Goal: Task Accomplishment & Management: Use online tool/utility

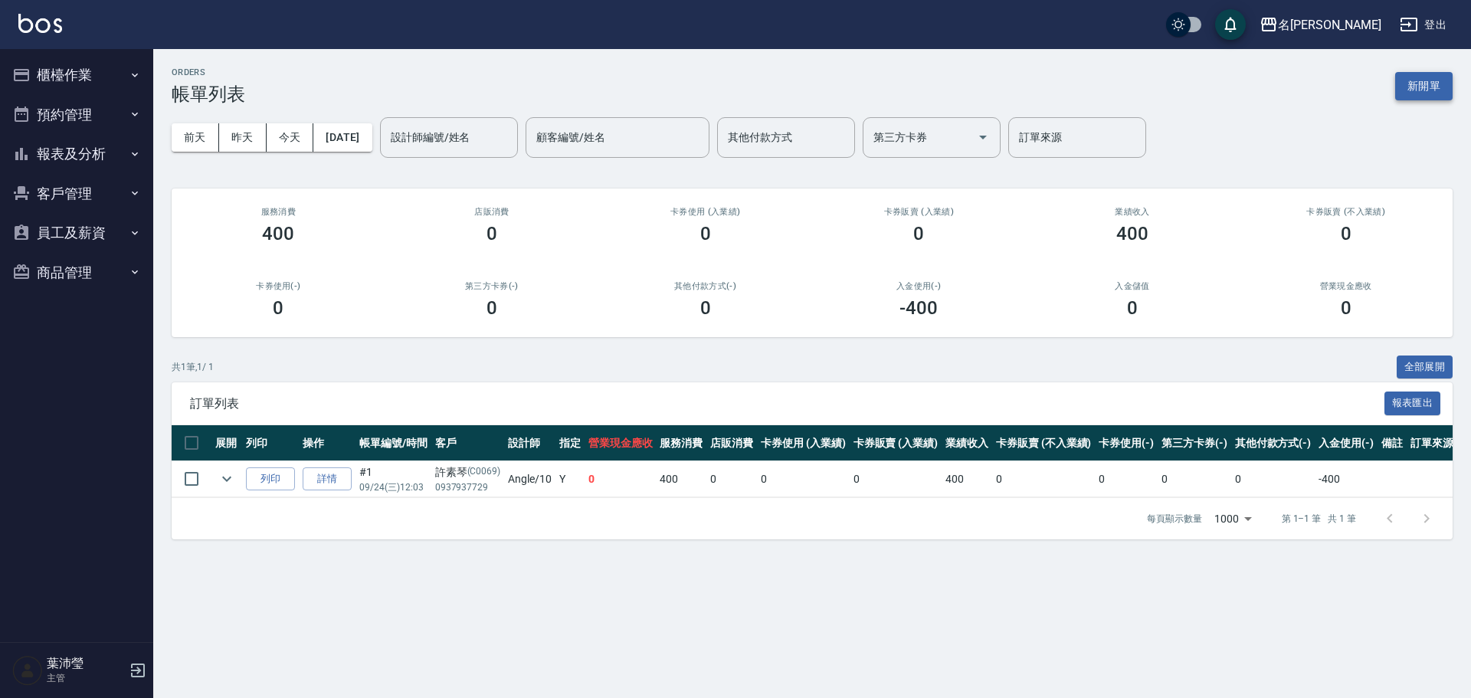
click at [1412, 83] on button "新開單" at bounding box center [1423, 86] width 57 height 28
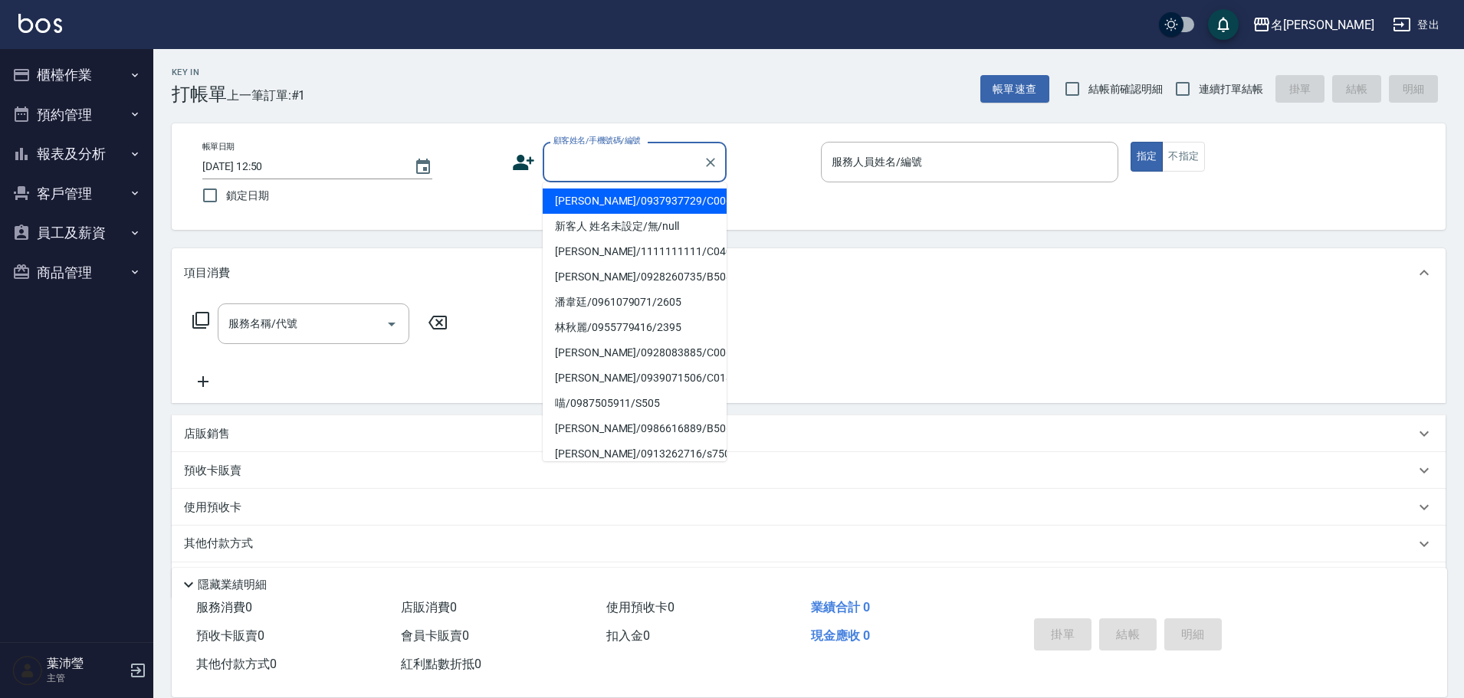
click at [577, 172] on input "顧客姓名/手機號碼/編號" at bounding box center [622, 162] width 147 height 27
click at [621, 225] on li "新客人 姓名未設定/無/null" at bounding box center [635, 226] width 184 height 25
type input "新客人 姓名未設定/無/null"
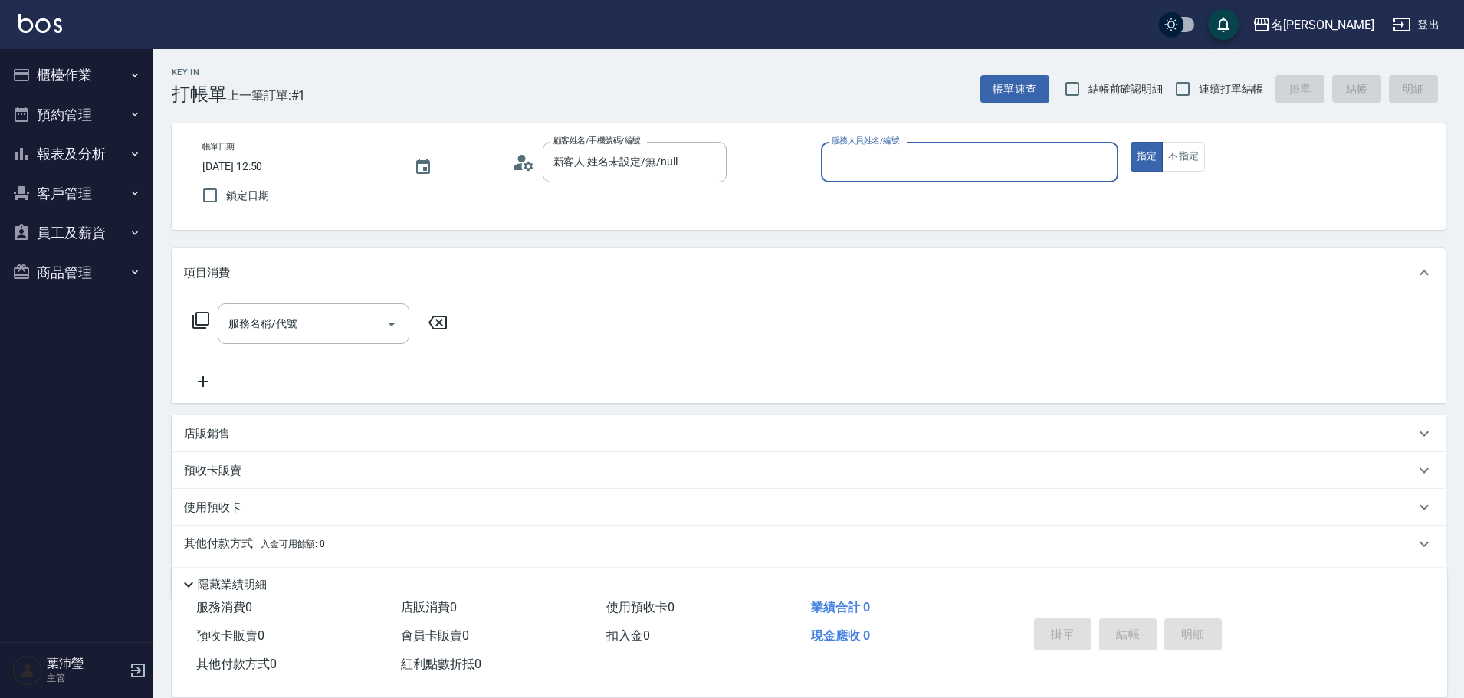
click at [884, 172] on input "服務人員姓名/編號" at bounding box center [970, 162] width 284 height 27
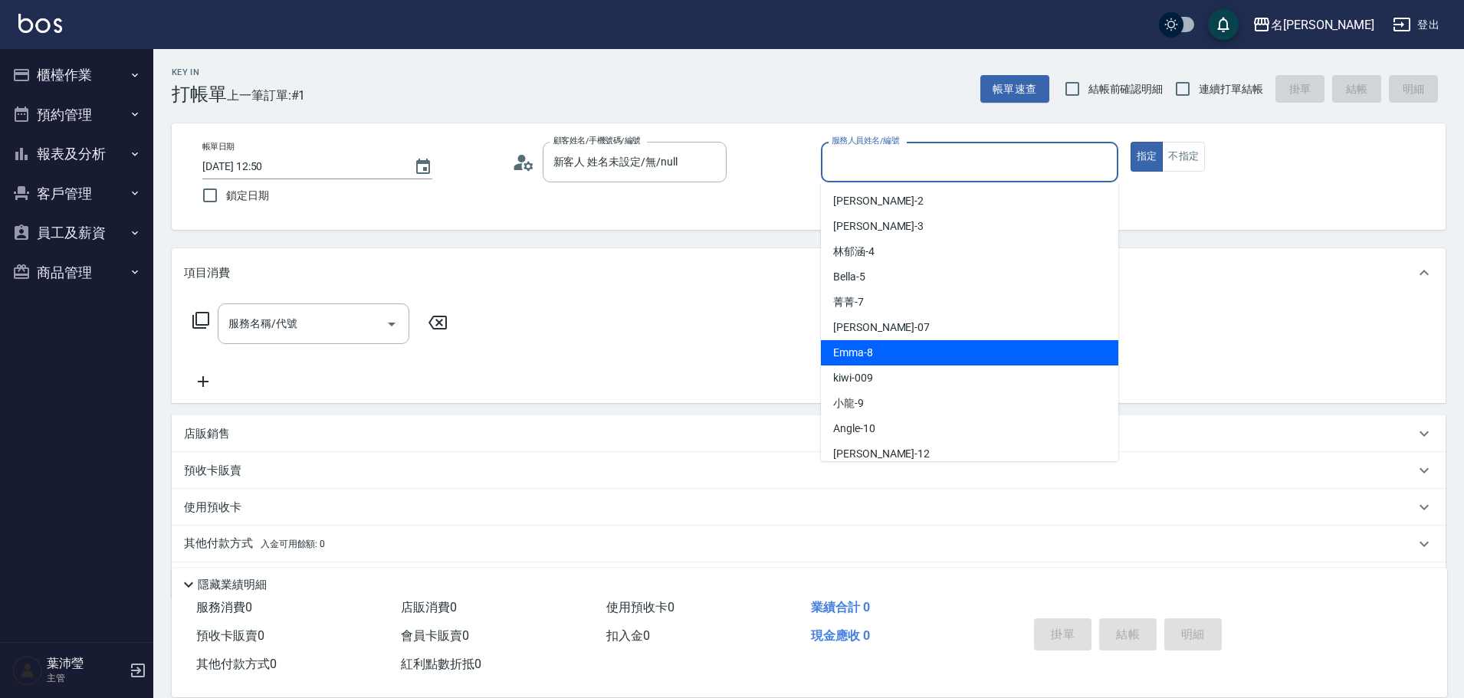
click at [847, 359] on span "Emma -8" at bounding box center [853, 353] width 40 height 16
type input "Emma-8"
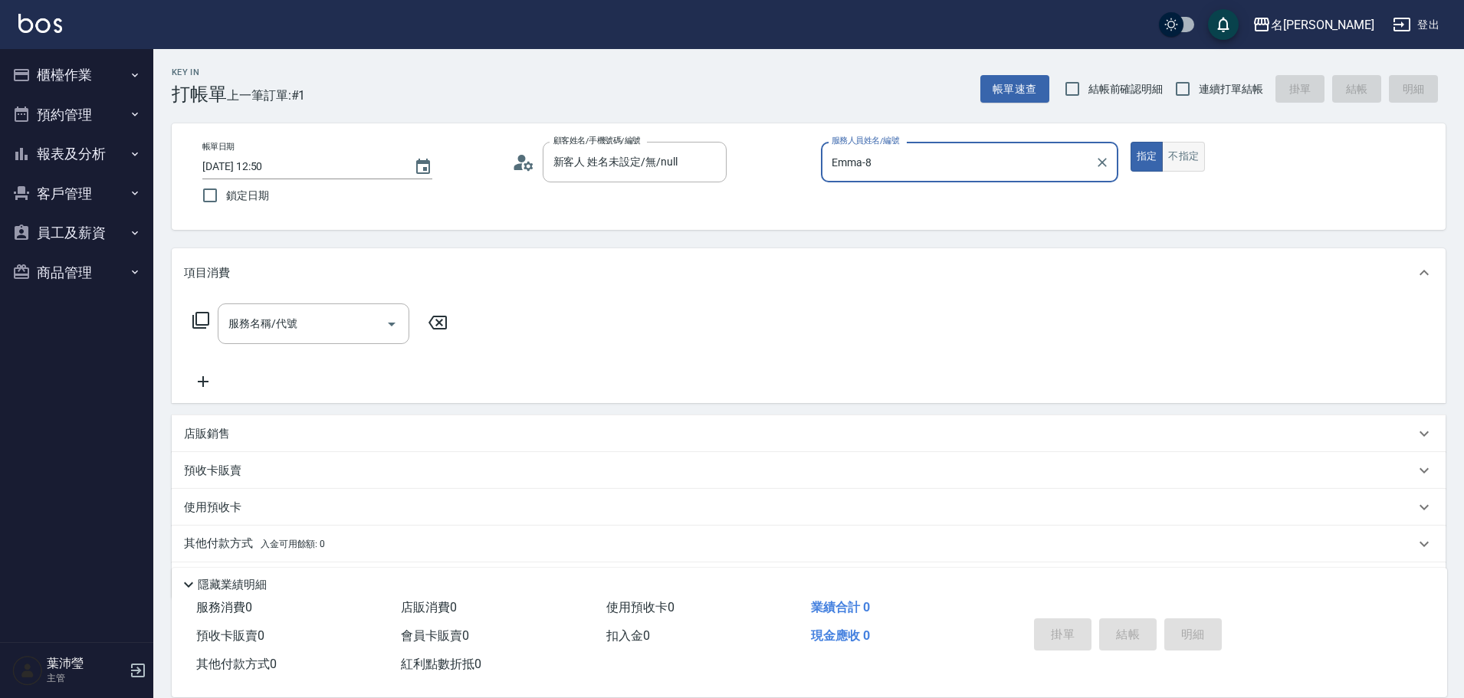
click at [1172, 156] on button "不指定" at bounding box center [1183, 157] width 43 height 30
click at [375, 328] on input "服務名稱/代號" at bounding box center [302, 323] width 155 height 27
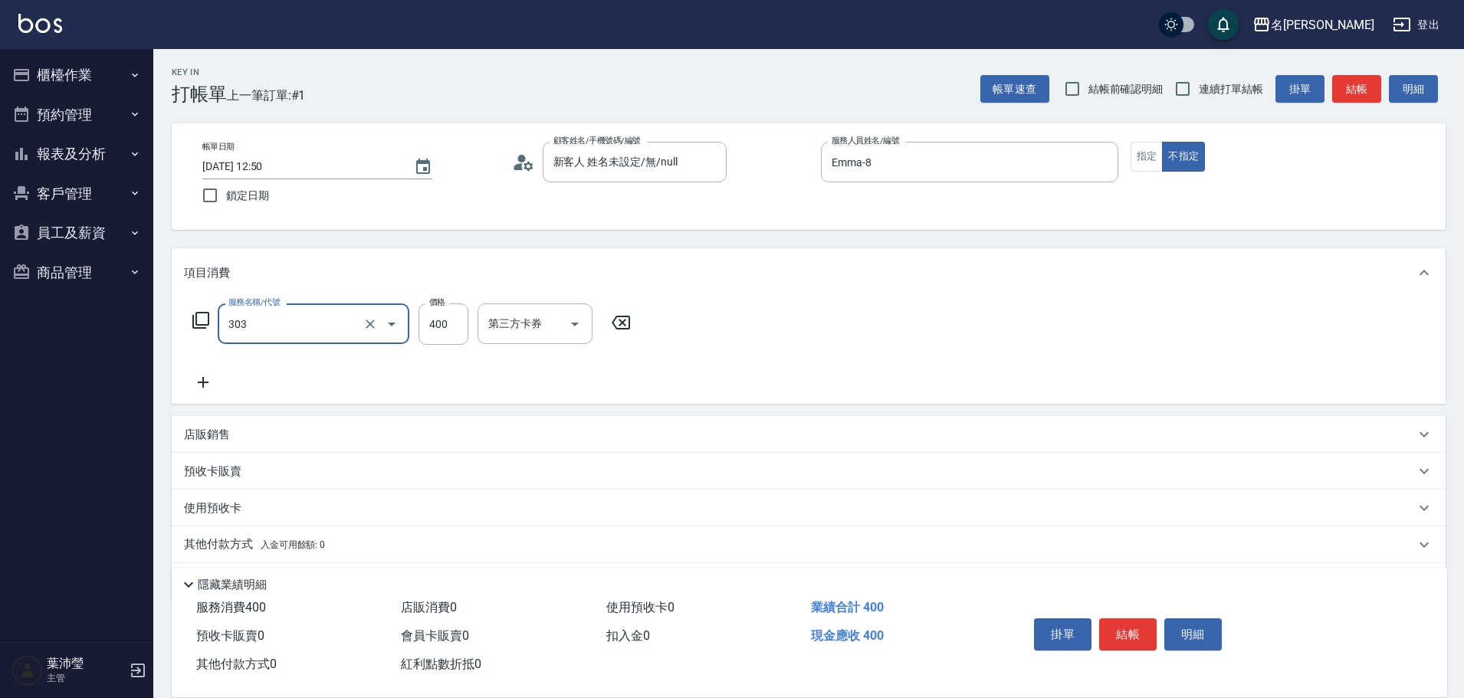
type input "剪髮C級設計師(303)"
type input "350"
